Goal: Task Accomplishment & Management: Manage account settings

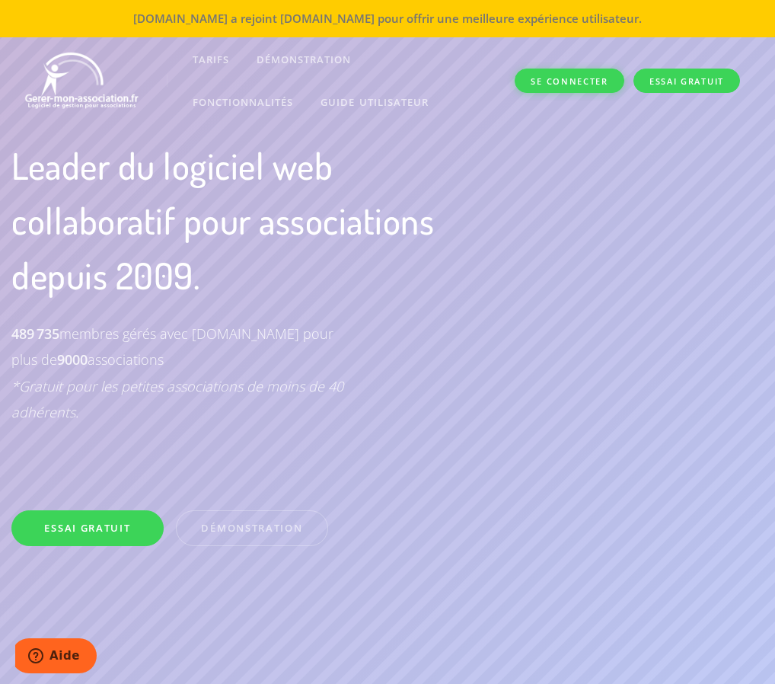
click at [569, 91] on link "Se connecter" at bounding box center [569, 81] width 109 height 25
click at [551, 80] on link "Se connecter" at bounding box center [569, 81] width 109 height 25
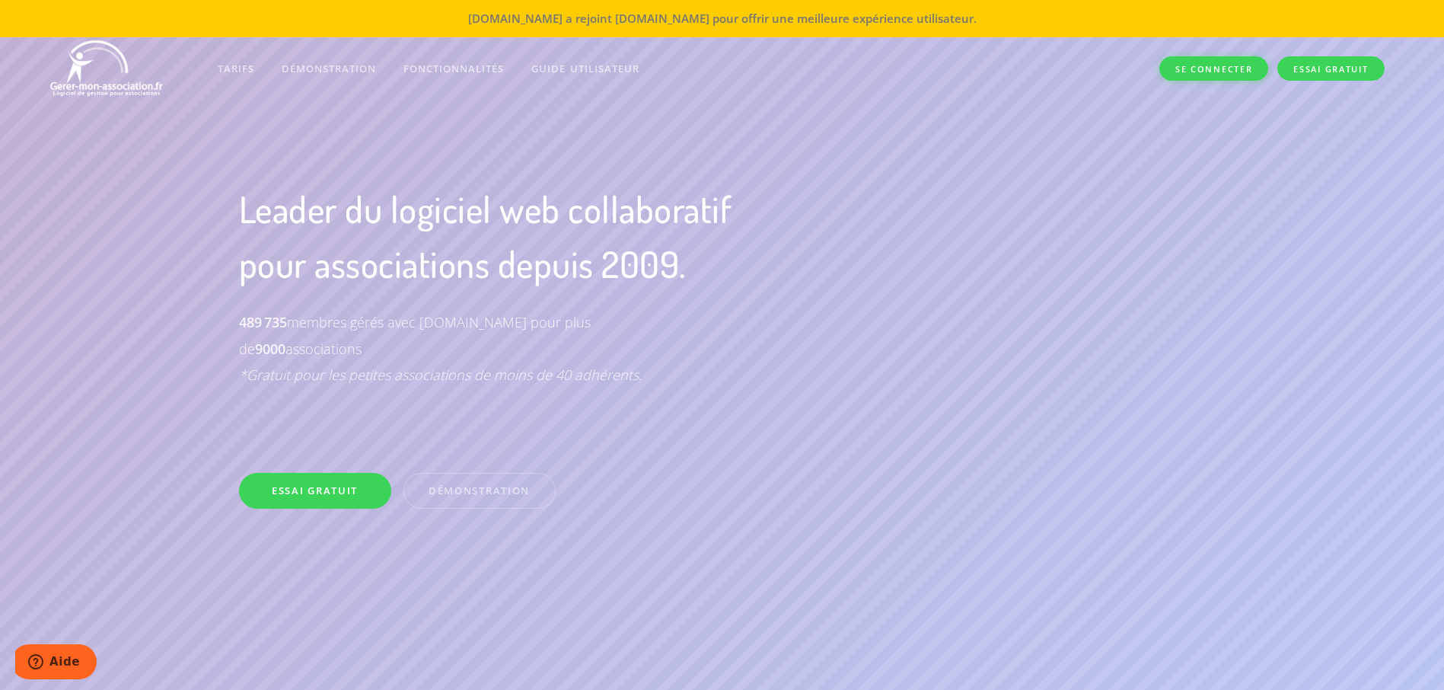
click at [1180, 72] on link "Se connecter" at bounding box center [1213, 68] width 109 height 25
click at [1209, 67] on link "Se connecter" at bounding box center [1213, 68] width 109 height 25
click at [1193, 59] on link "Se connecter" at bounding box center [1213, 68] width 109 height 25
click at [850, 32] on div "[DOMAIN_NAME] a rejoint [DOMAIN_NAME] pour offrir une meilleure expérience util…" at bounding box center [722, 18] width 1444 height 37
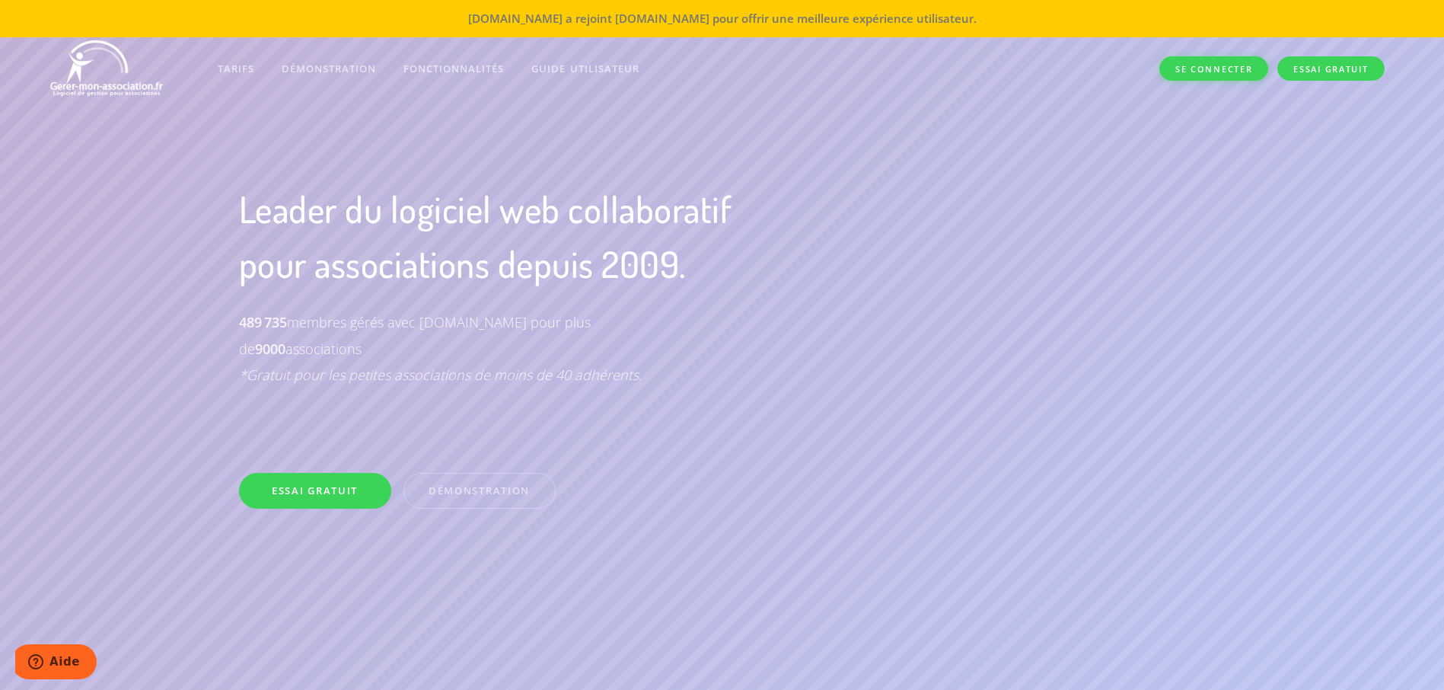
click at [1217, 76] on link "Se connecter" at bounding box center [1213, 68] width 109 height 25
click at [1216, 64] on link "Se connecter" at bounding box center [1213, 68] width 109 height 25
click at [1216, 74] on link "Se connecter" at bounding box center [1213, 68] width 109 height 25
click at [711, 66] on link "Se connecter" at bounding box center [1213, 68] width 109 height 25
